Goal: Find specific page/section: Find specific page/section

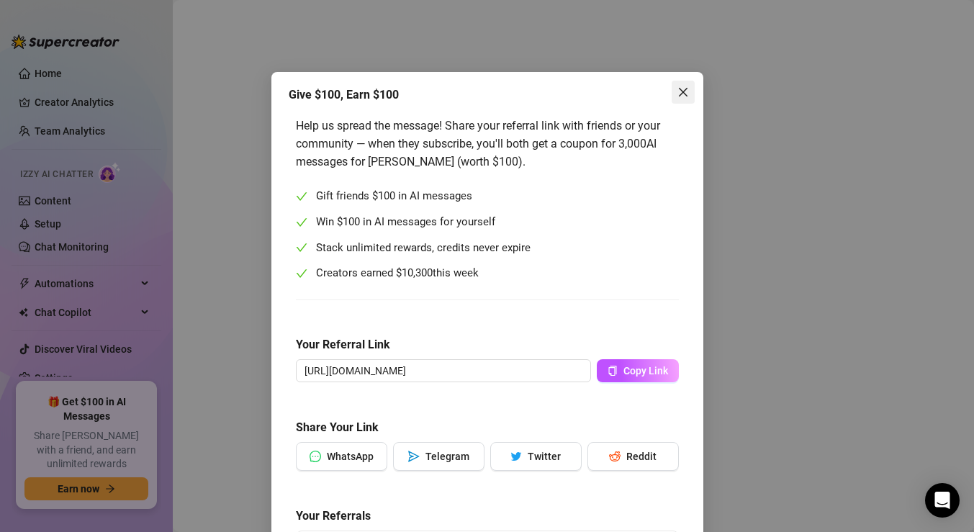
click at [685, 83] on button "Close" at bounding box center [682, 92] width 23 height 23
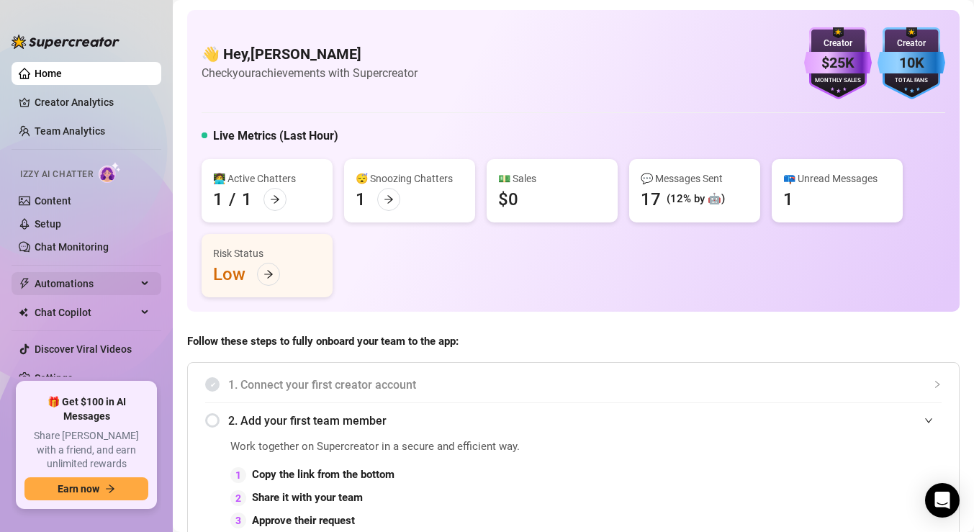
click at [89, 273] on span "Automations" at bounding box center [86, 283] width 102 height 23
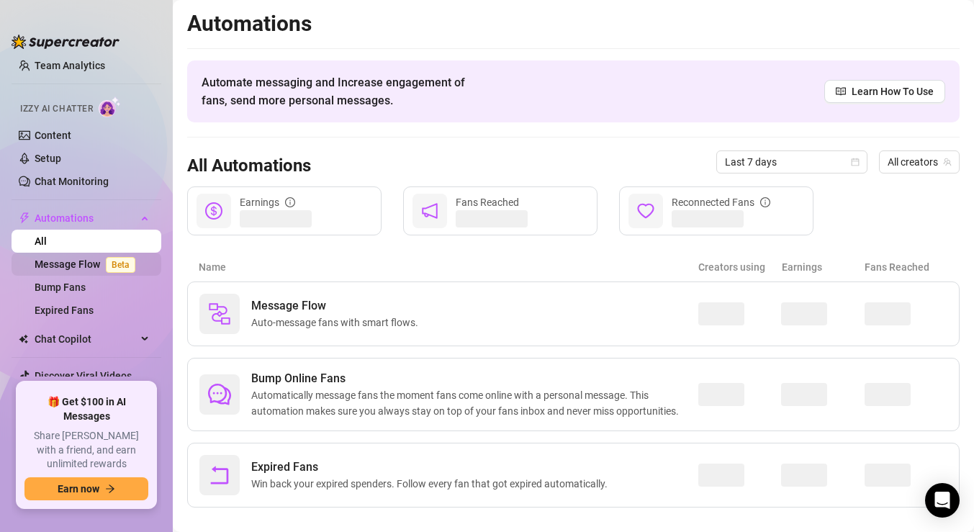
scroll to position [97, 0]
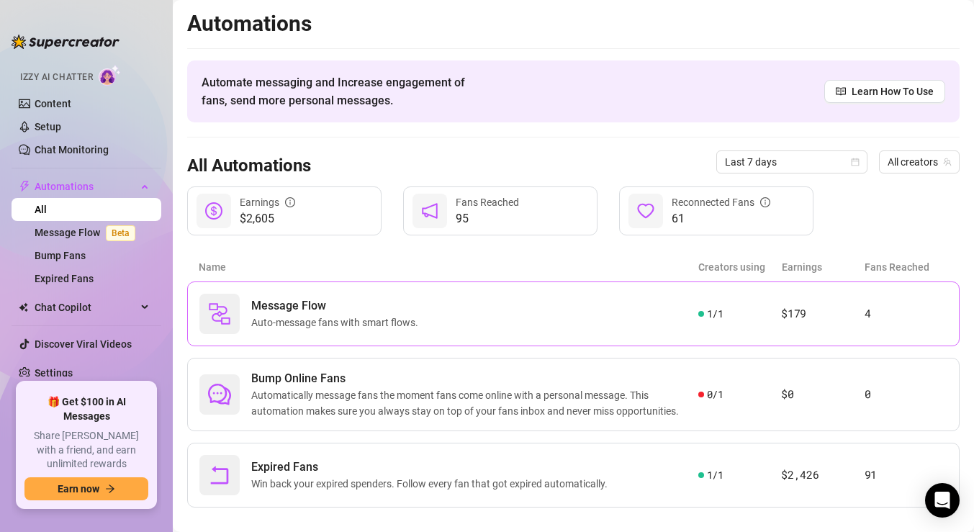
click at [325, 305] on span "Message Flow" at bounding box center [337, 305] width 173 height 17
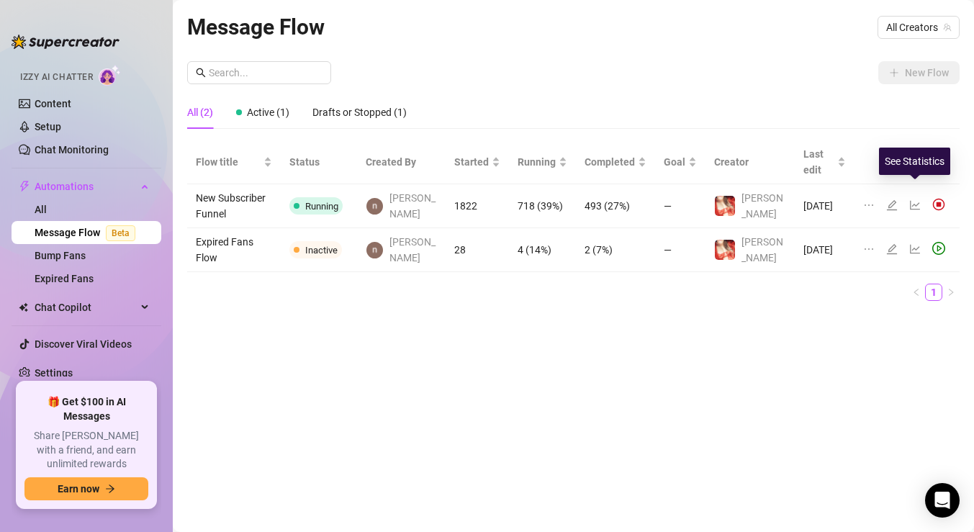
click at [914, 201] on icon "line-chart" at bounding box center [915, 205] width 10 height 9
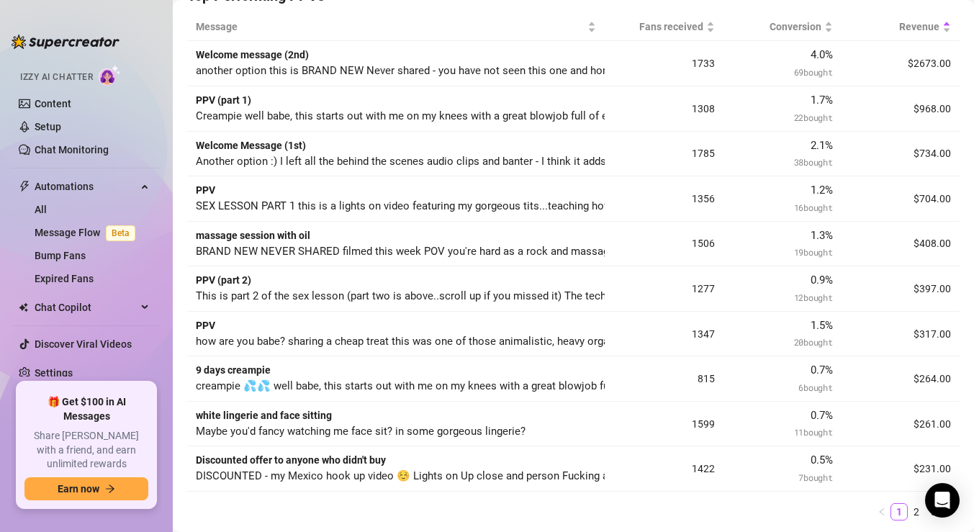
scroll to position [446, 0]
